Goal: Navigation & Orientation: Find specific page/section

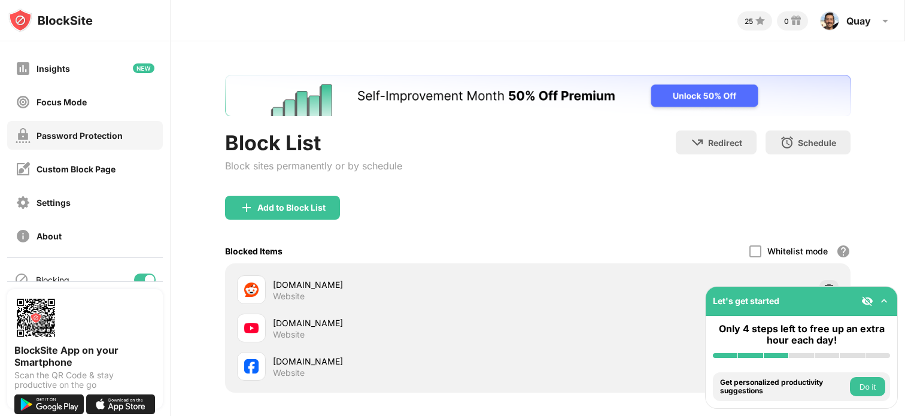
scroll to position [81, 0]
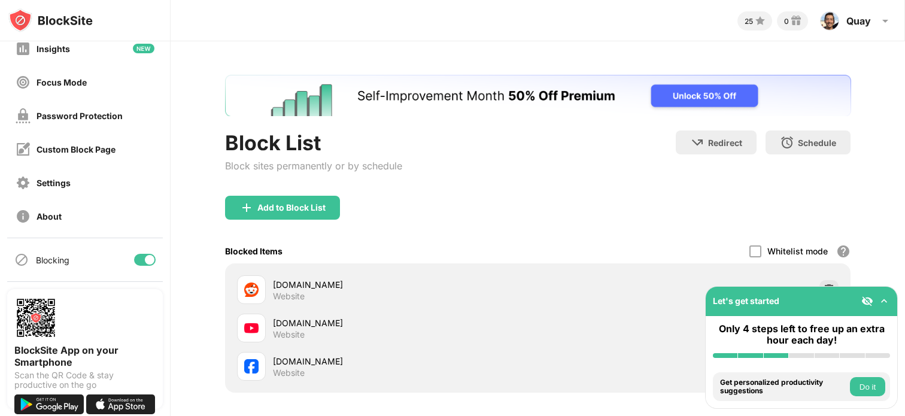
click at [134, 264] on div at bounding box center [145, 260] width 22 height 12
